Goal: Information Seeking & Learning: Learn about a topic

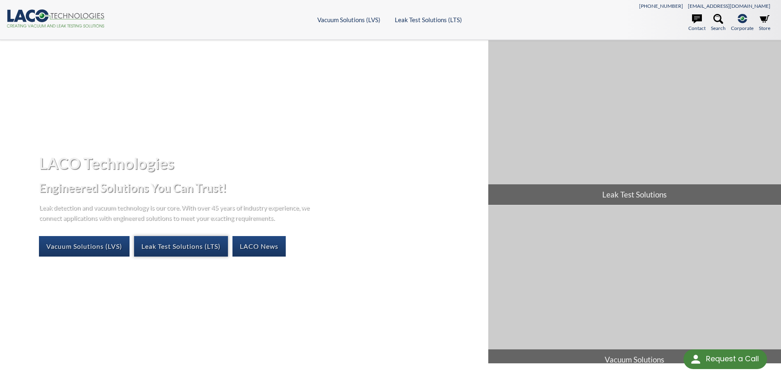
click at [178, 244] on link "Leak Test Solutions (LTS)" at bounding box center [181, 246] width 94 height 21
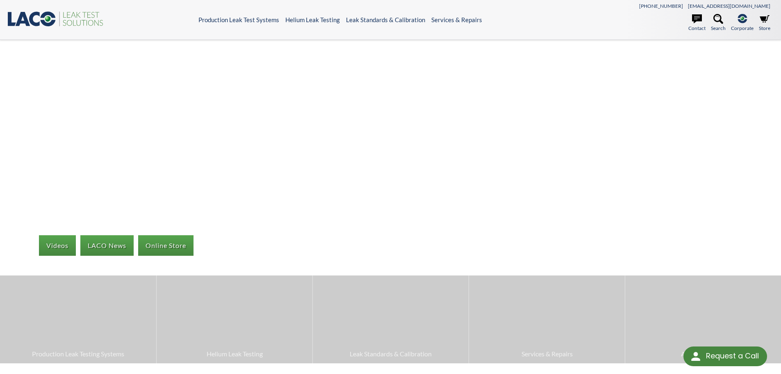
select select "Language Translate Widget"
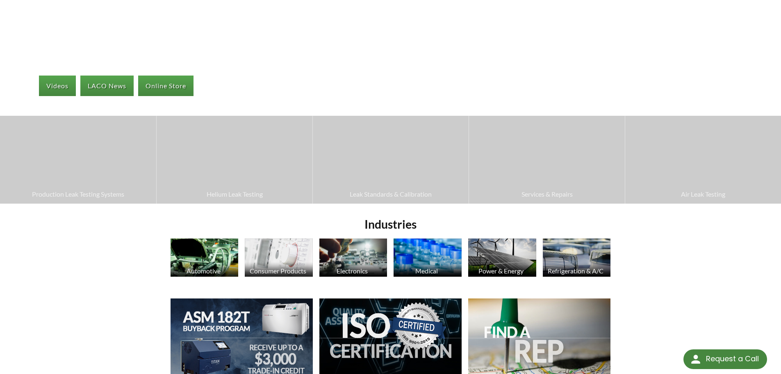
scroll to position [164, 0]
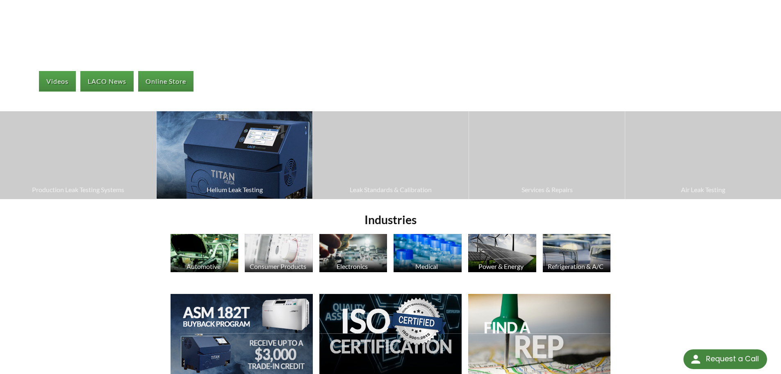
click at [219, 188] on span "Helium Leak Testing" at bounding box center [235, 189] width 148 height 11
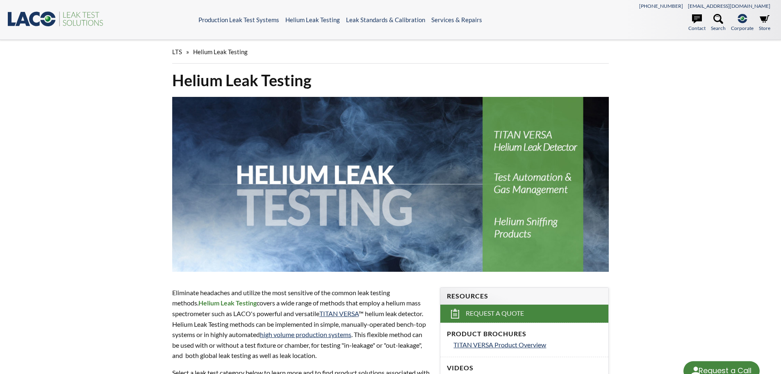
select select "Language Translate Widget"
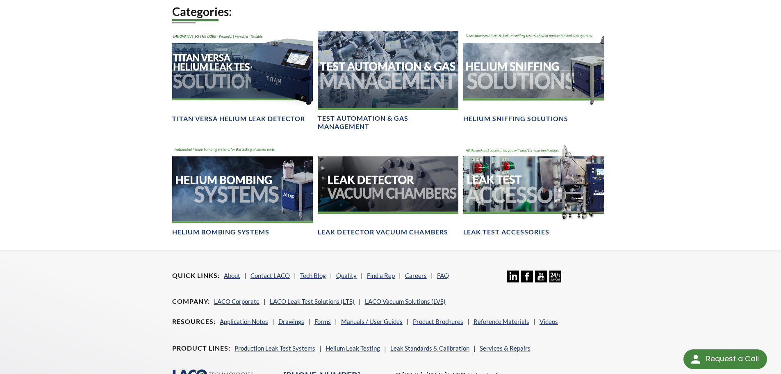
scroll to position [574, 0]
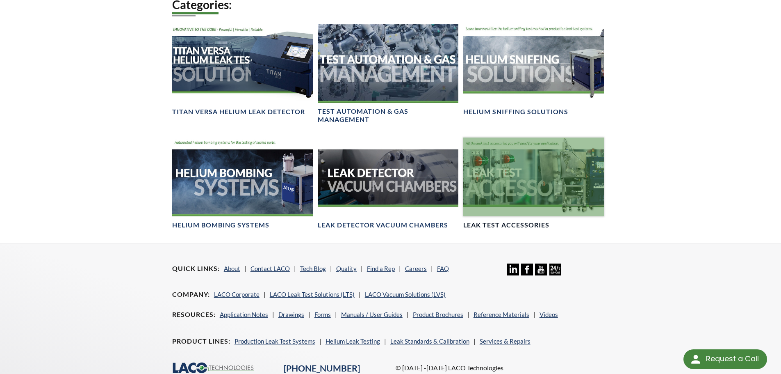
click at [506, 222] on h4 "Leak Test Accessories" at bounding box center [506, 225] width 86 height 9
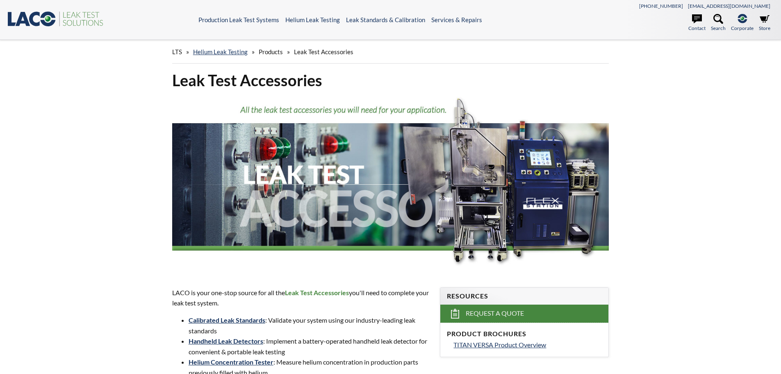
select select "Language Translate Widget"
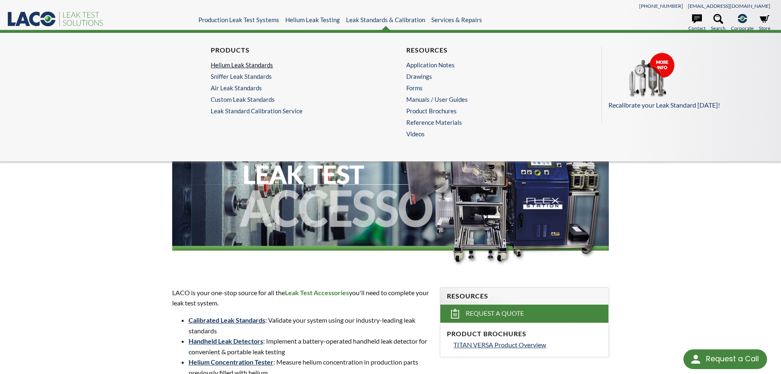
click at [236, 65] on link "Helium Leak Standards" at bounding box center [291, 64] width 160 height 7
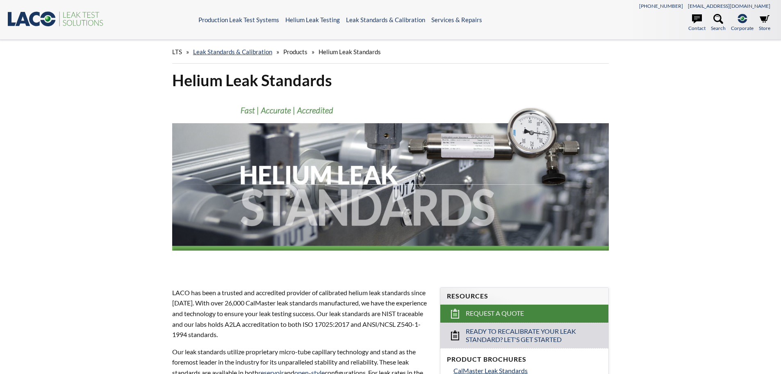
select select "Language Translate Widget"
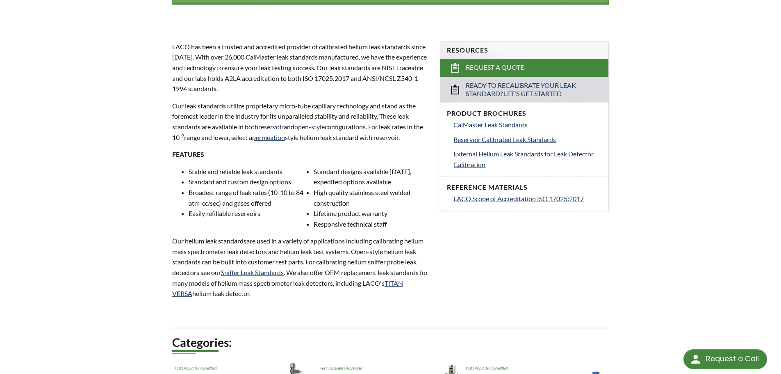
scroll to position [205, 0]
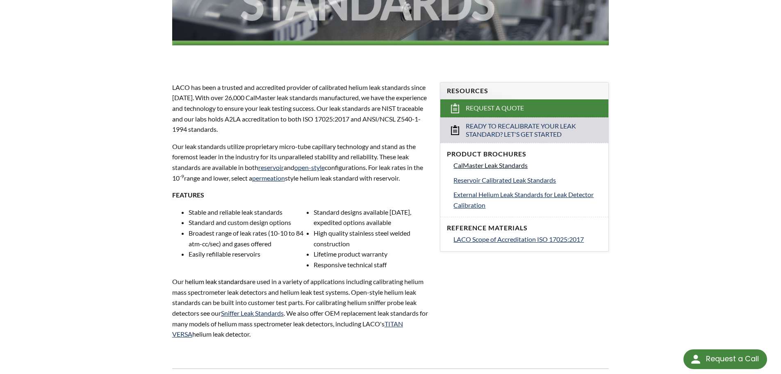
click at [491, 164] on span "CalMaster Leak Standards" at bounding box center [490, 165] width 74 height 8
